Goal: Complete application form: Complete application form

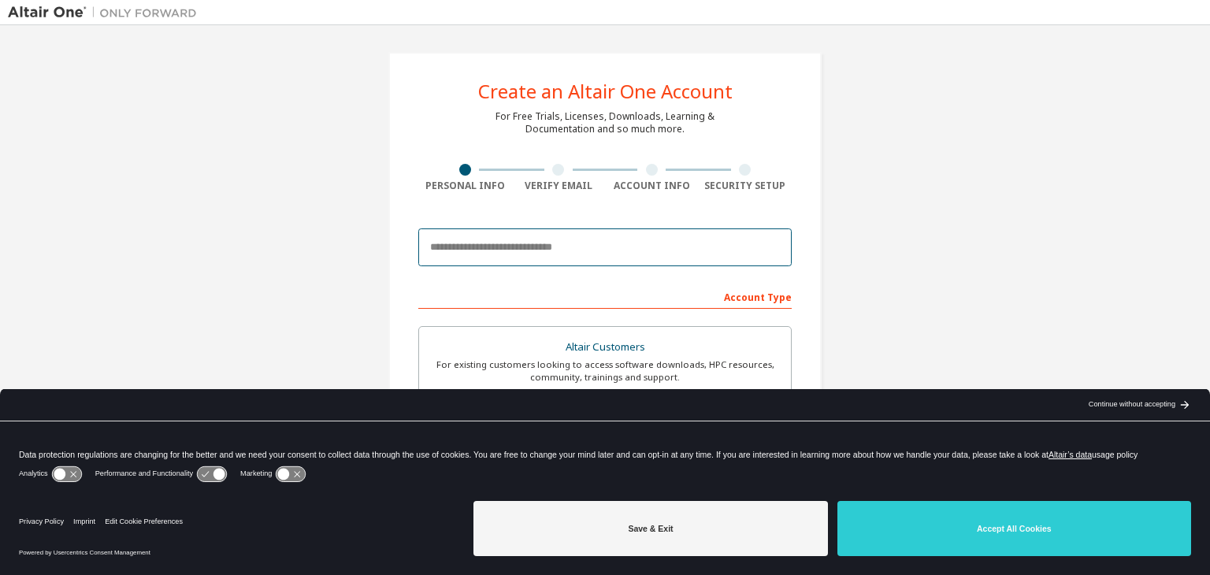
click at [469, 242] on input "email" at bounding box center [604, 247] width 373 height 38
type input "**********"
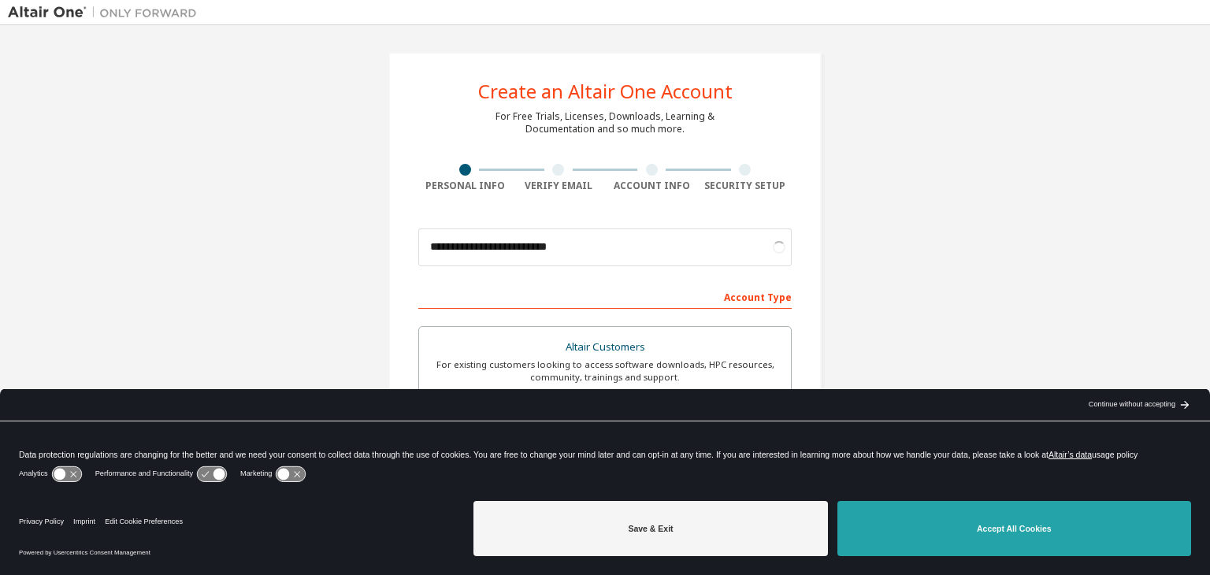
click at [882, 510] on button "Accept All Cookies" at bounding box center [1014, 528] width 354 height 55
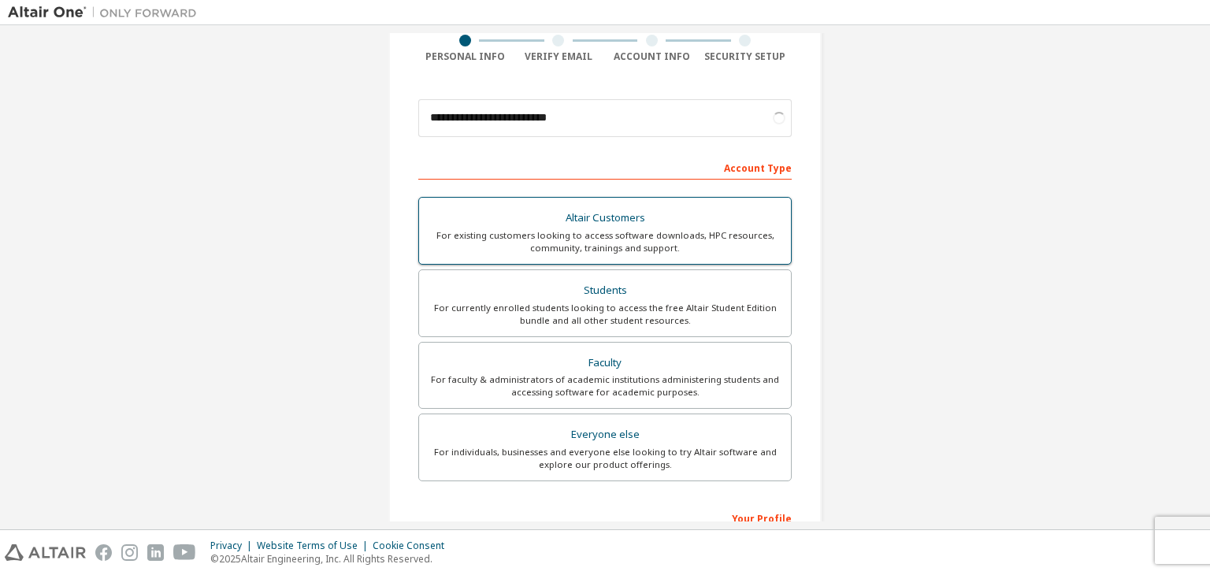
scroll to position [131, 0]
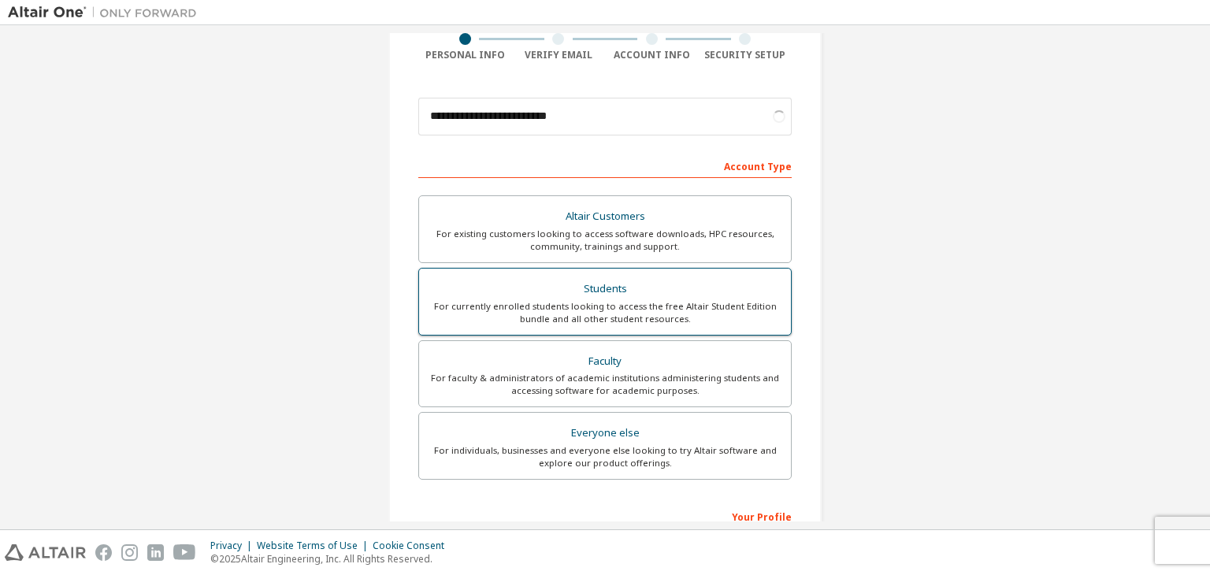
click at [631, 307] on div "For currently enrolled students looking to access the free Altair Student Editi…" at bounding box center [604, 312] width 353 height 25
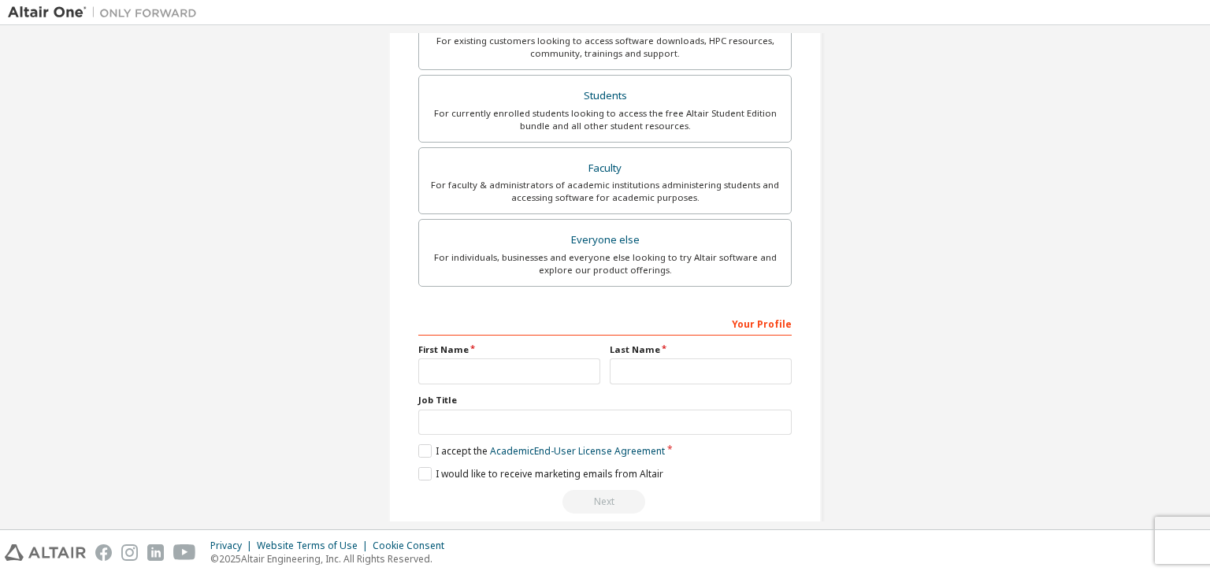
scroll to position [343, 0]
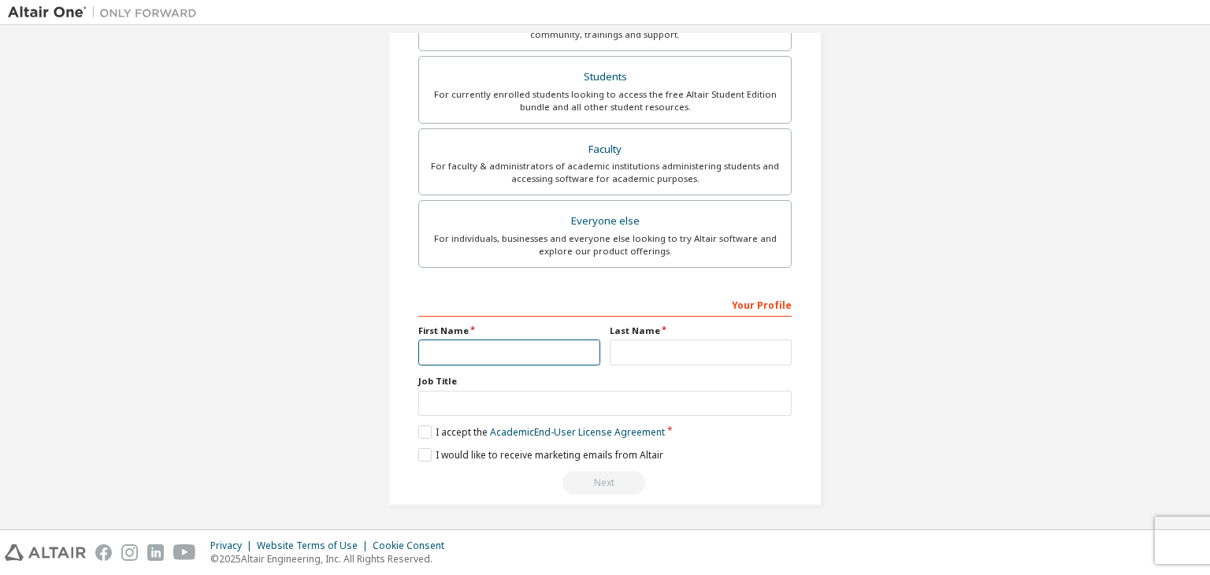
click at [570, 345] on input "text" at bounding box center [509, 352] width 182 height 26
type input "******"
type input "****"
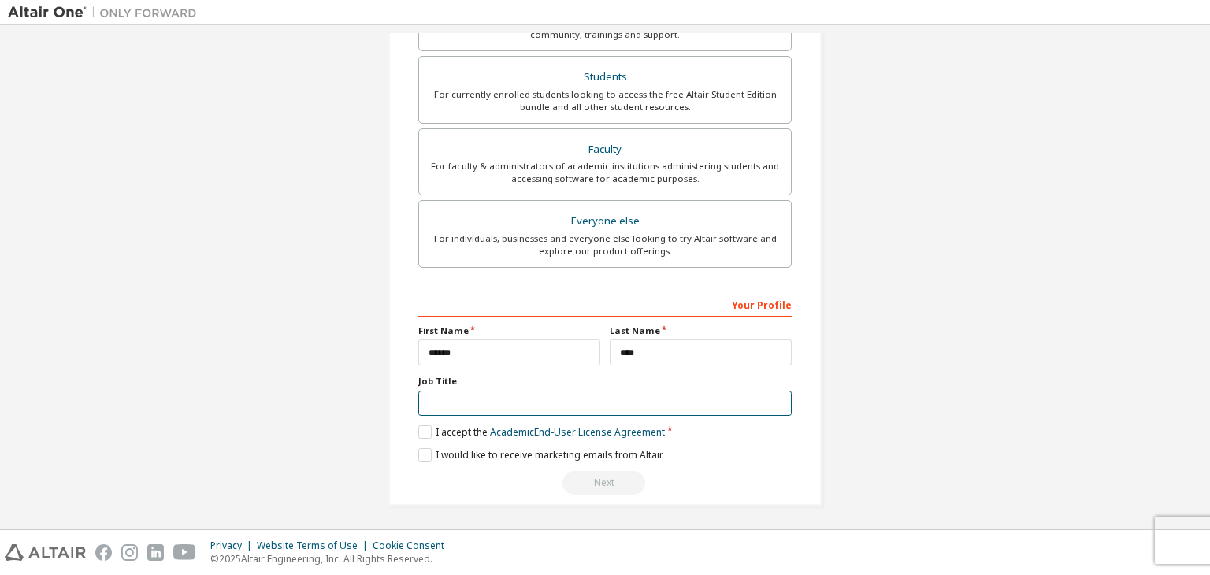
click at [542, 398] on input "text" at bounding box center [604, 404] width 373 height 26
click at [418, 426] on label "I accept the Academic End-User License Agreement" at bounding box center [541, 431] width 247 height 13
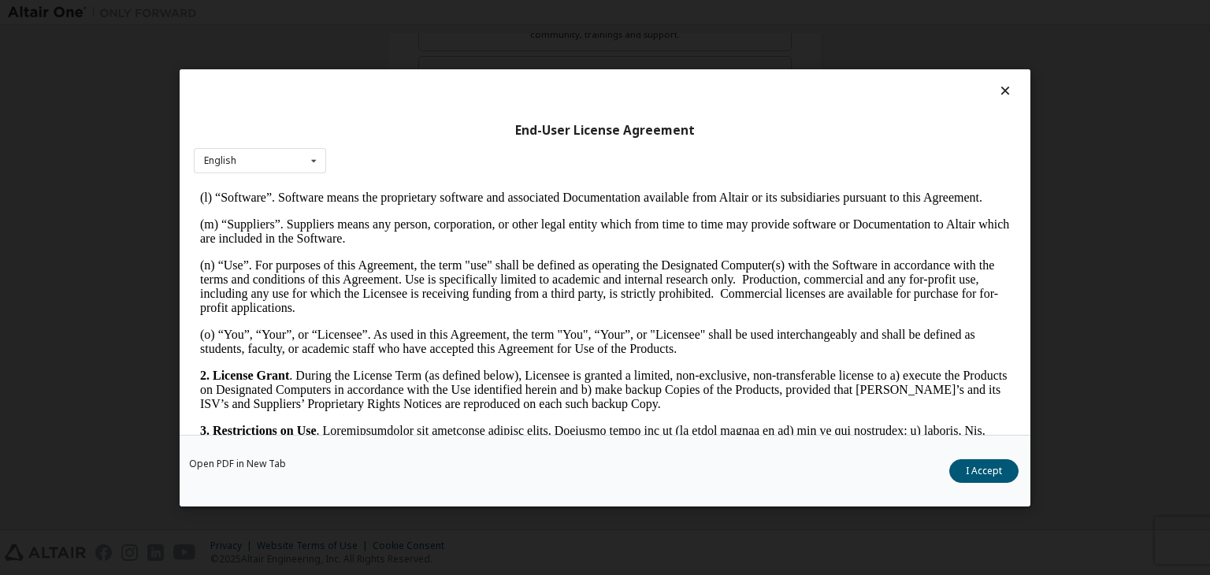
scroll to position [1172, 0]
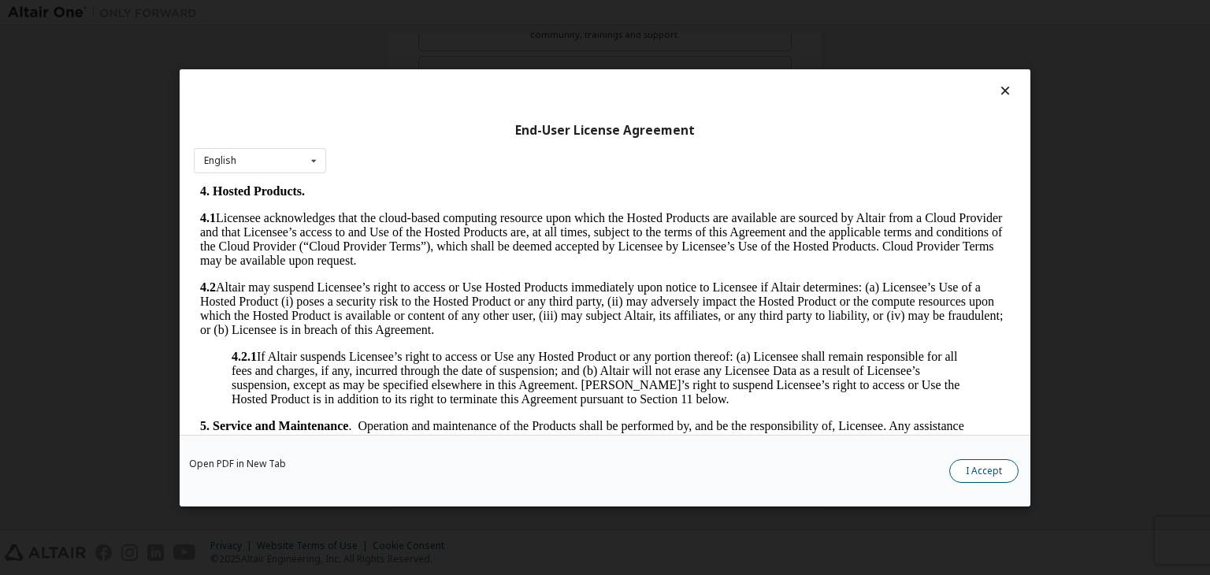
click at [992, 465] on button "I Accept" at bounding box center [983, 471] width 69 height 24
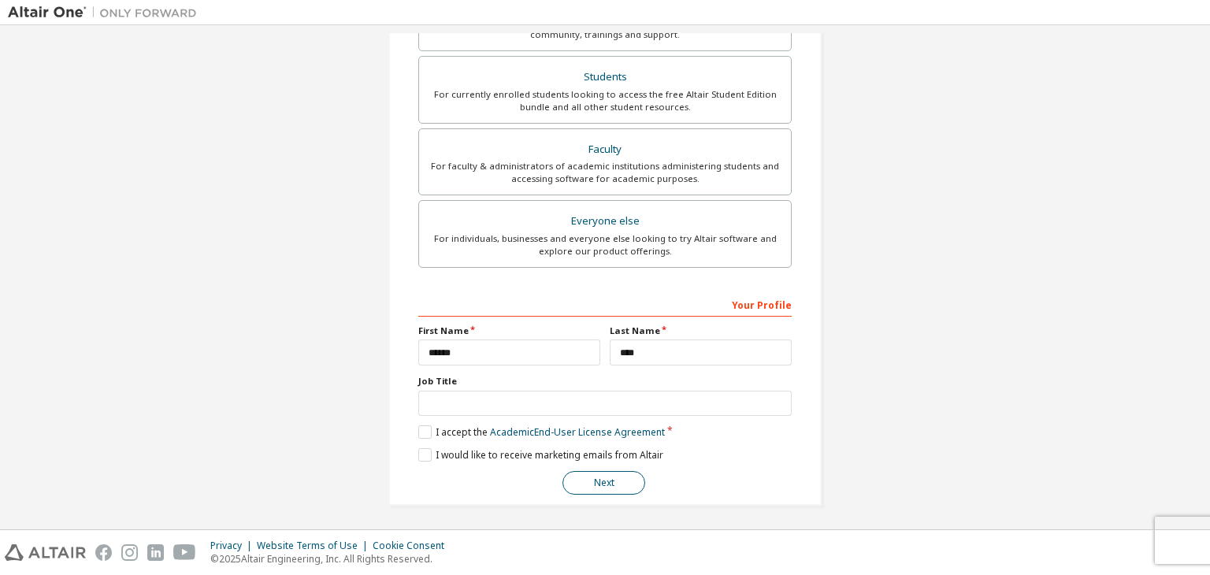
click at [599, 482] on button "Next" at bounding box center [603, 483] width 83 height 24
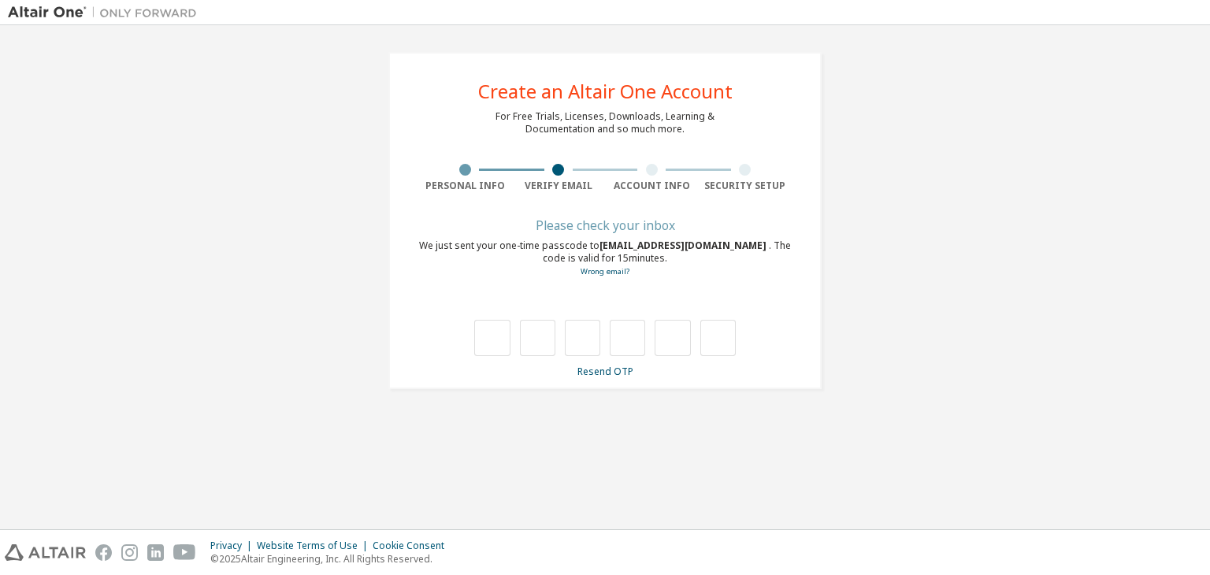
scroll to position [0, 0]
type input "*"
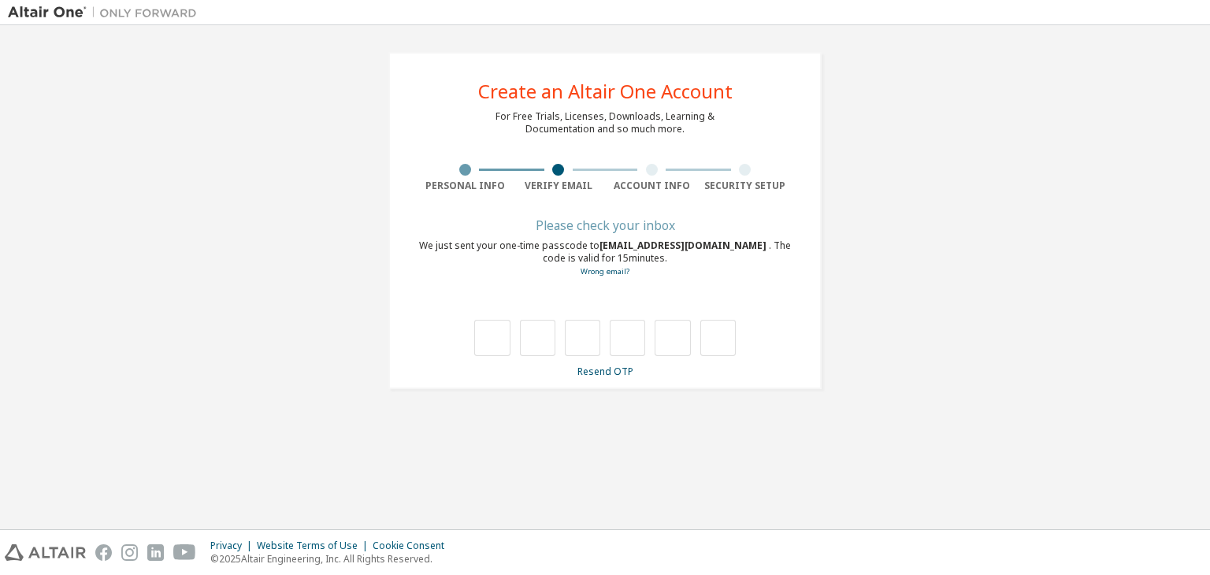
type input "*"
